Goal: Task Accomplishment & Management: Manage account settings

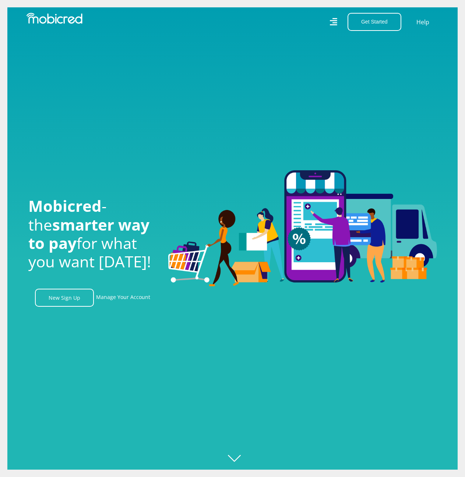
click at [128, 291] on div "Mobicred - the smarter way to pay for what you want today! New Sign Up Manage Y…" at bounding box center [93, 238] width 140 height 136
click at [130, 302] on link "Manage Your Account" at bounding box center [123, 298] width 54 height 18
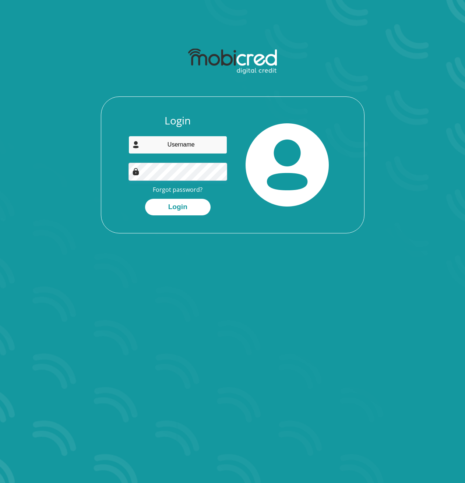
type input "gifgat@gmail.com"
click at [167, 213] on button "Login" at bounding box center [177, 207] width 65 height 17
